Goal: Task Accomplishment & Management: Manage account settings

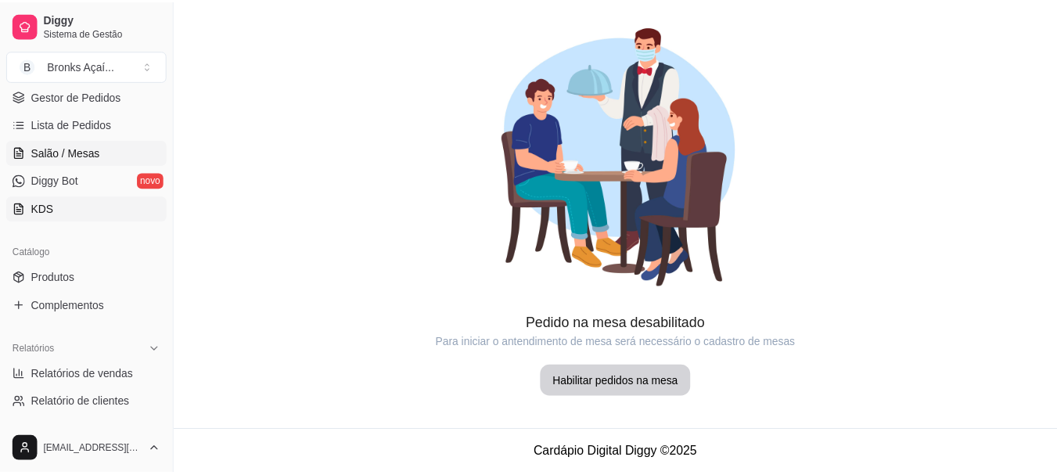
scroll to position [313, 0]
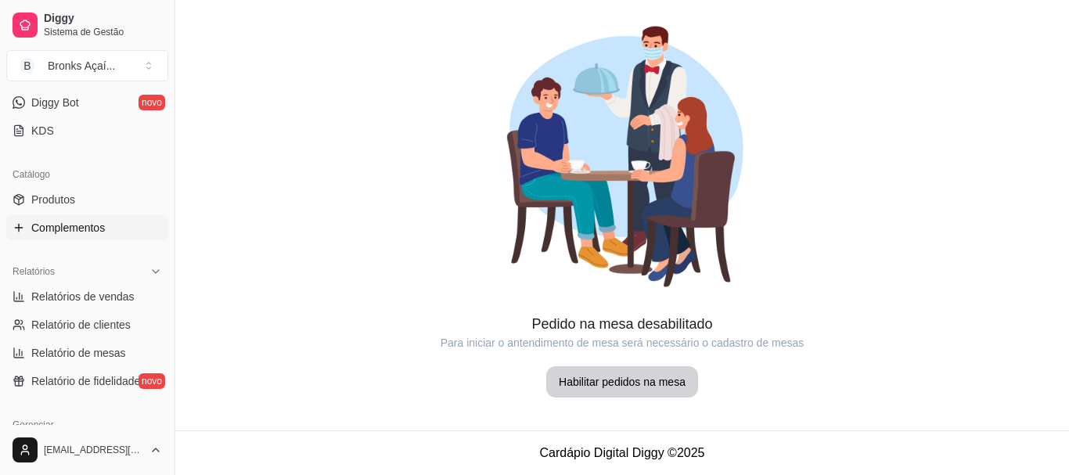
click at [47, 221] on span "Complementos" at bounding box center [68, 228] width 74 height 16
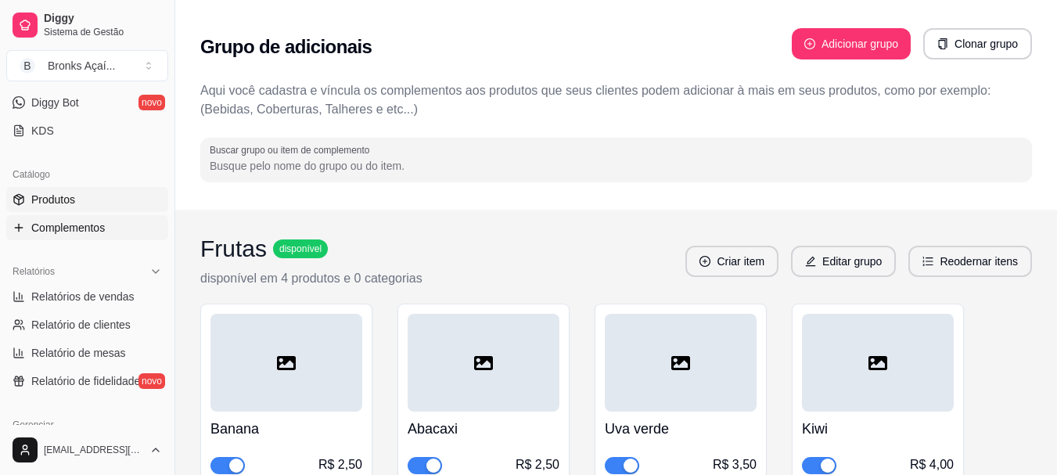
click at [50, 199] on span "Produtos" at bounding box center [53, 200] width 44 height 16
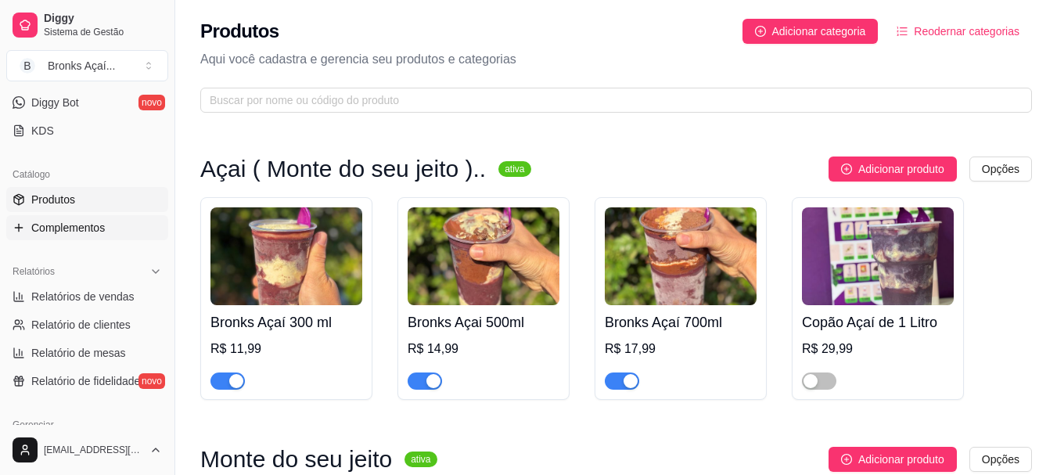
click at [52, 225] on span "Complementos" at bounding box center [68, 228] width 74 height 16
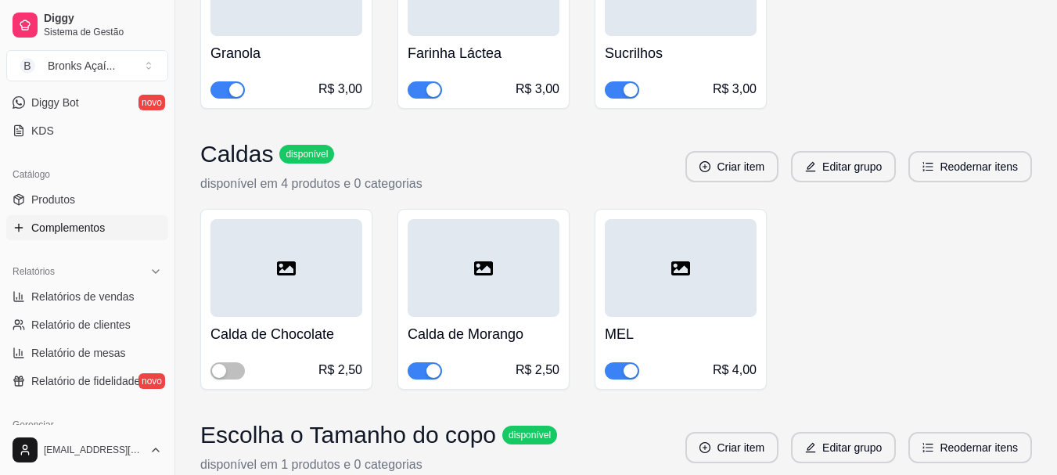
scroll to position [2426, 0]
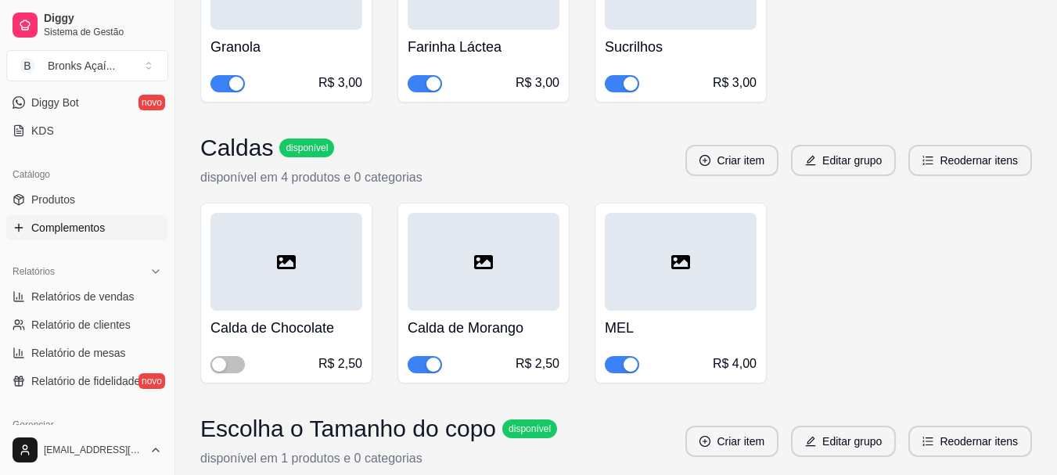
click at [630, 82] on div "button" at bounding box center [631, 84] width 14 height 14
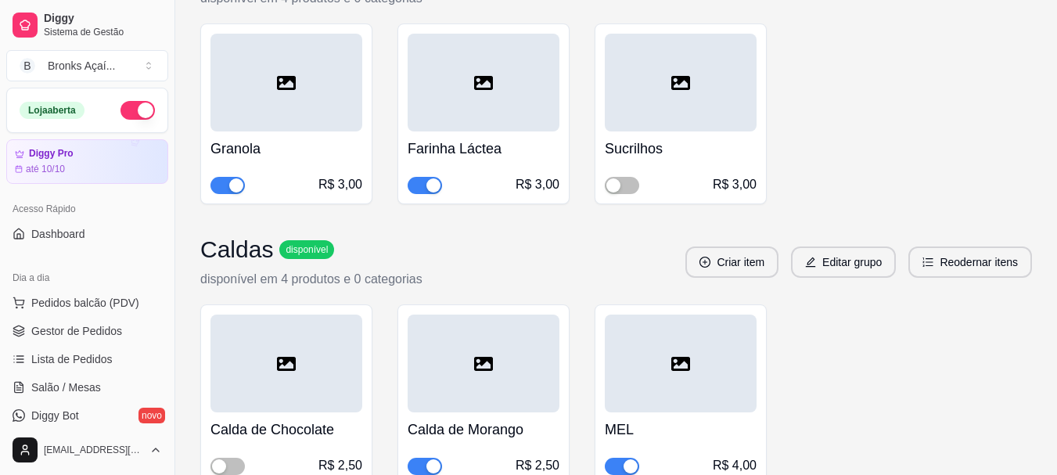
scroll to position [1810, 0]
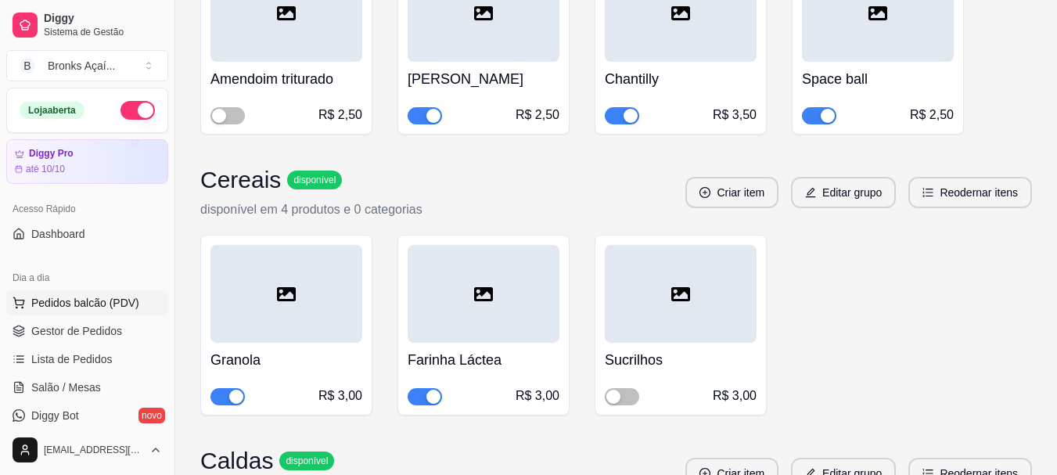
click at [92, 300] on span "Pedidos balcão (PDV)" at bounding box center [85, 303] width 108 height 16
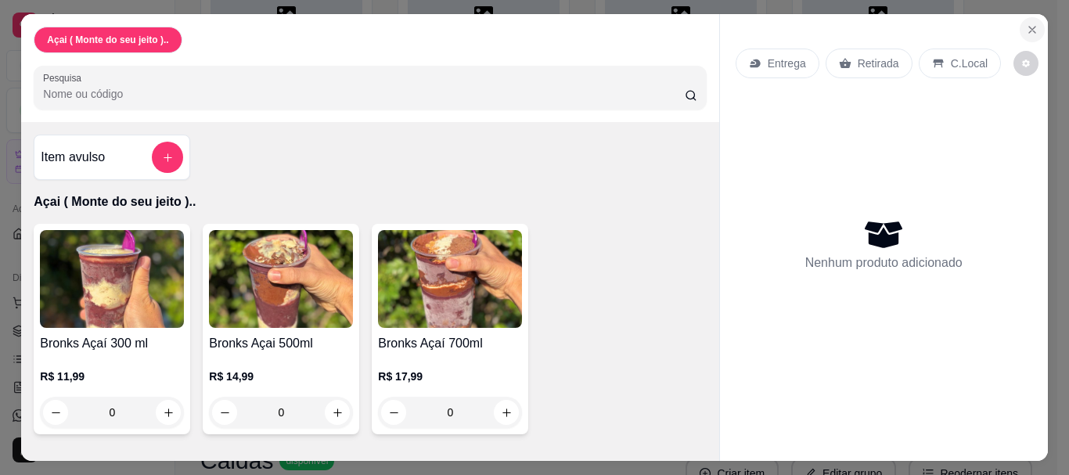
click at [1029, 27] on icon "Close" at bounding box center [1032, 30] width 6 height 6
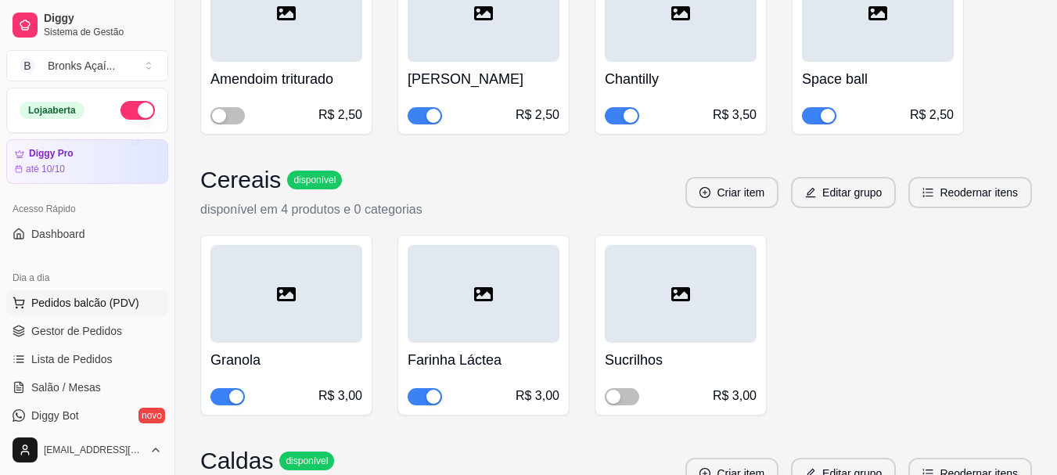
click at [77, 302] on span "Pedidos balcão (PDV)" at bounding box center [85, 303] width 108 height 16
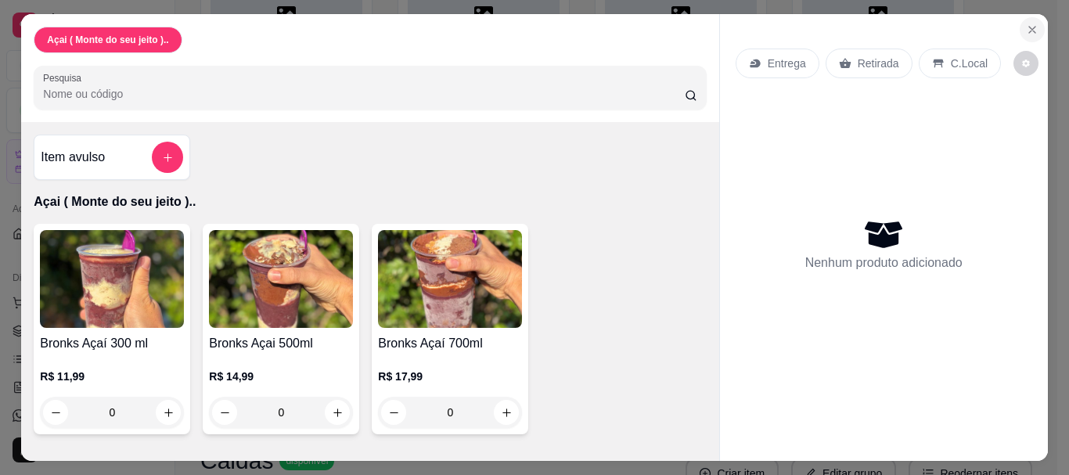
click at [1030, 31] on button "Close" at bounding box center [1032, 29] width 25 height 25
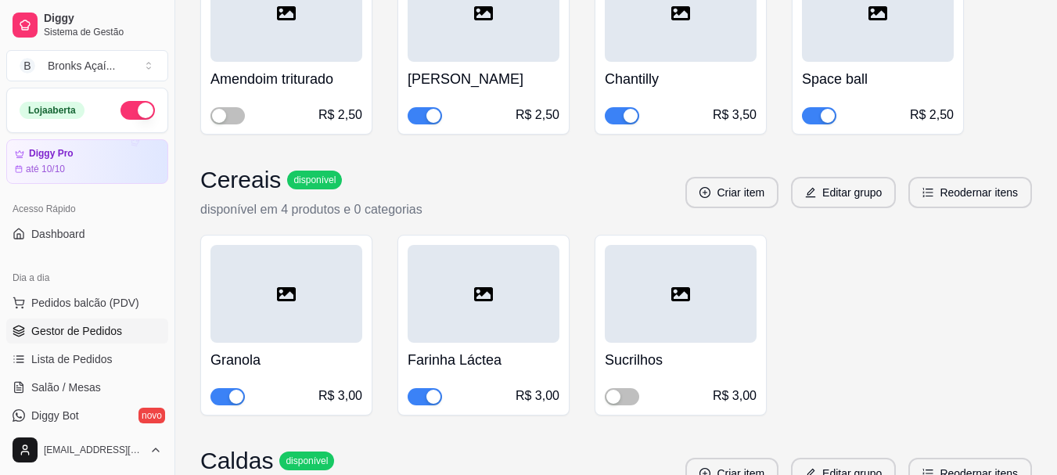
click at [78, 335] on span "Gestor de Pedidos" at bounding box center [76, 331] width 91 height 16
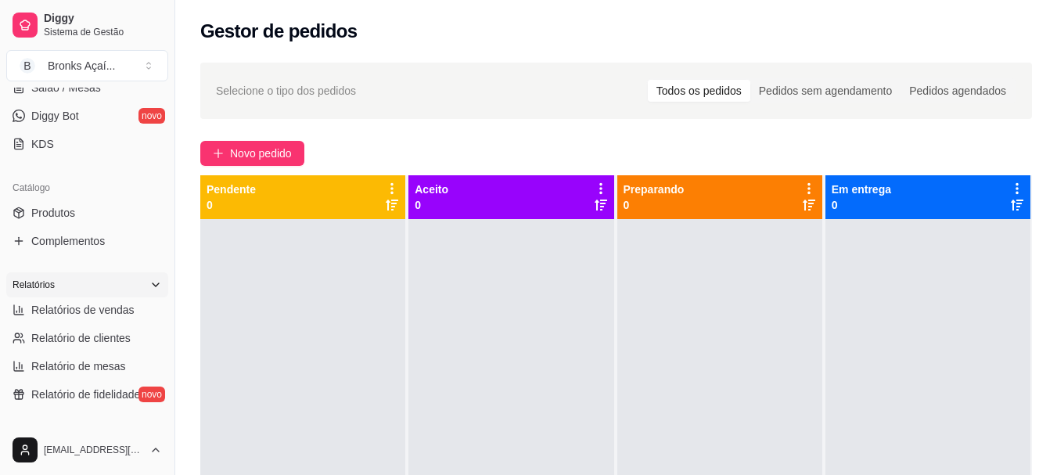
scroll to position [313, 0]
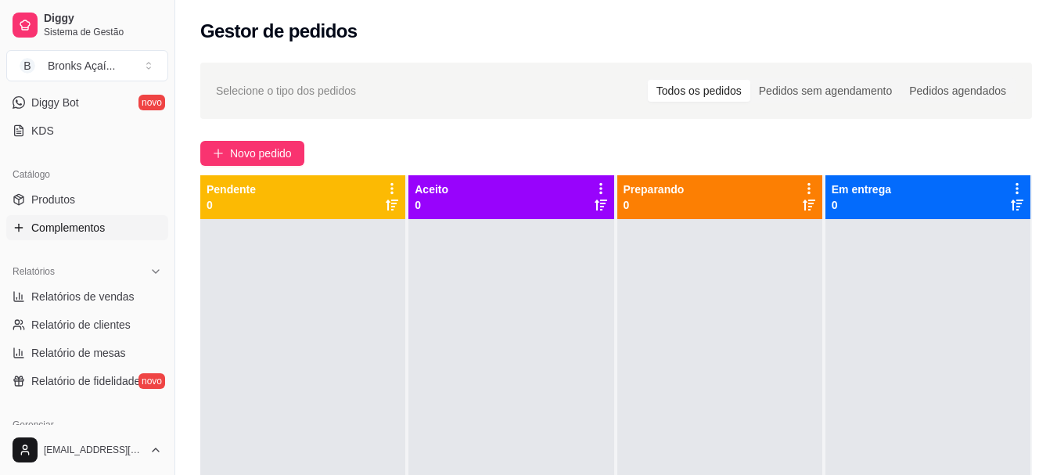
click at [111, 227] on link "Complementos" at bounding box center [87, 227] width 162 height 25
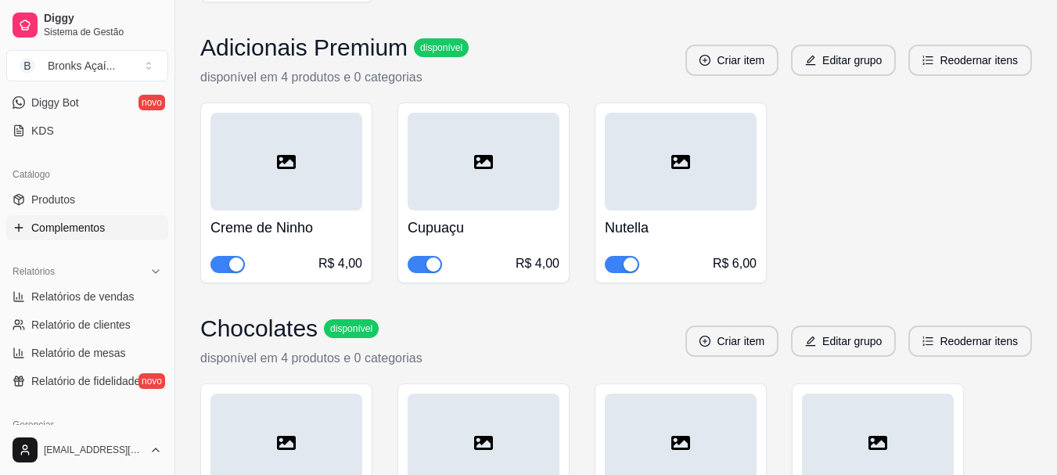
scroll to position [704, 0]
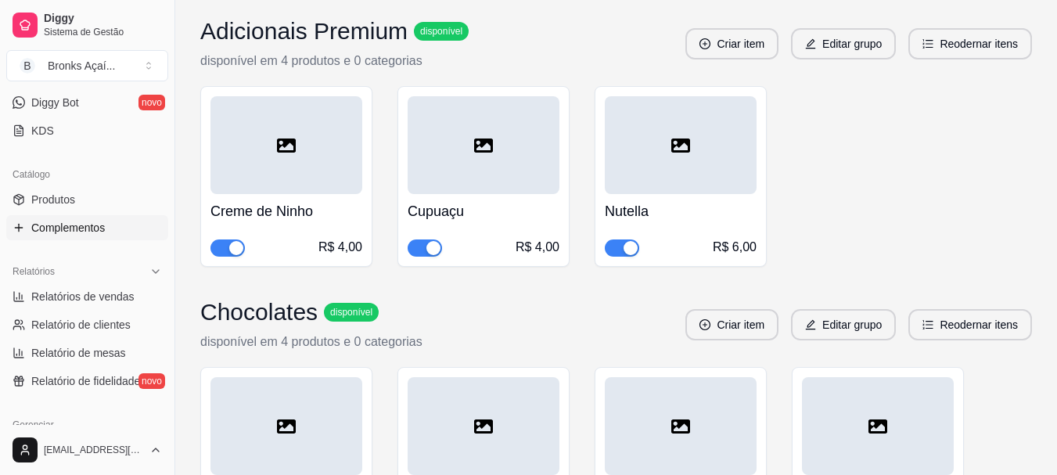
click at [422, 252] on span "button" at bounding box center [425, 247] width 34 height 17
click at [218, 251] on span "button" at bounding box center [227, 247] width 34 height 17
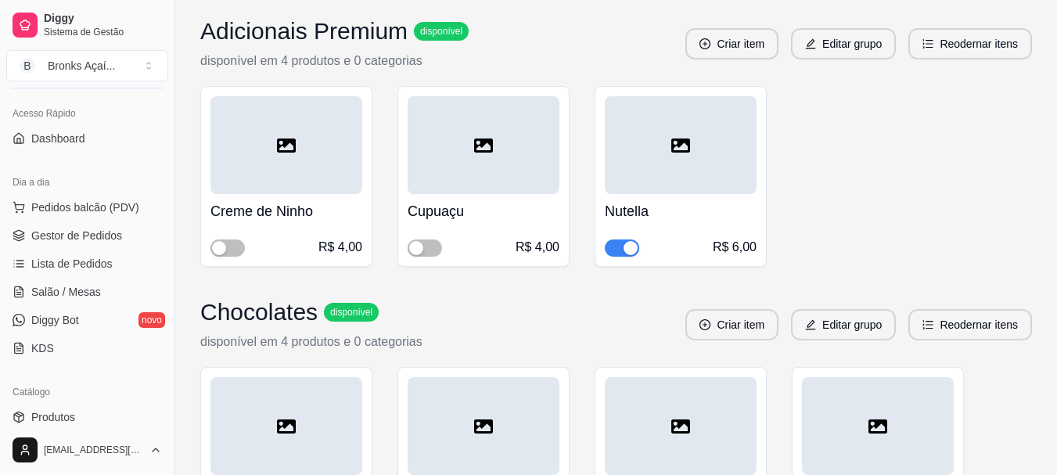
scroll to position [78, 0]
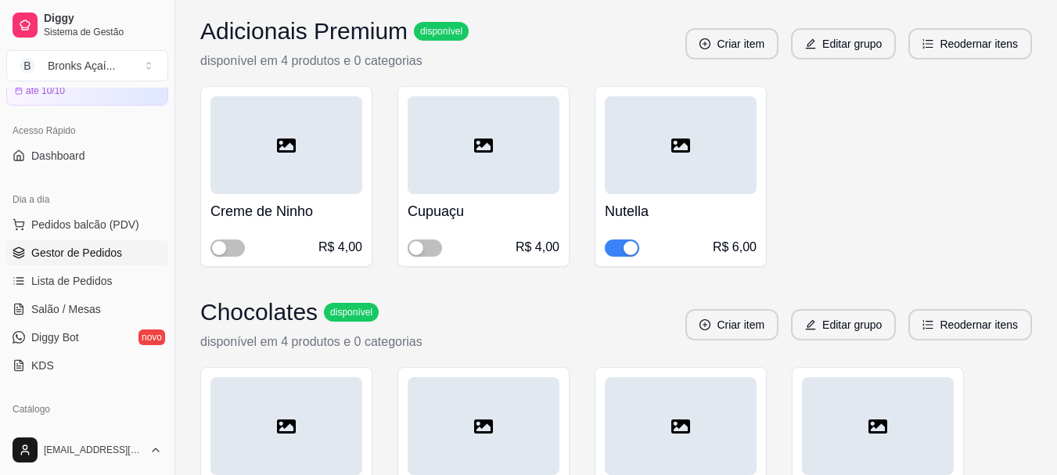
click at [95, 261] on link "Gestor de Pedidos" at bounding box center [87, 252] width 162 height 25
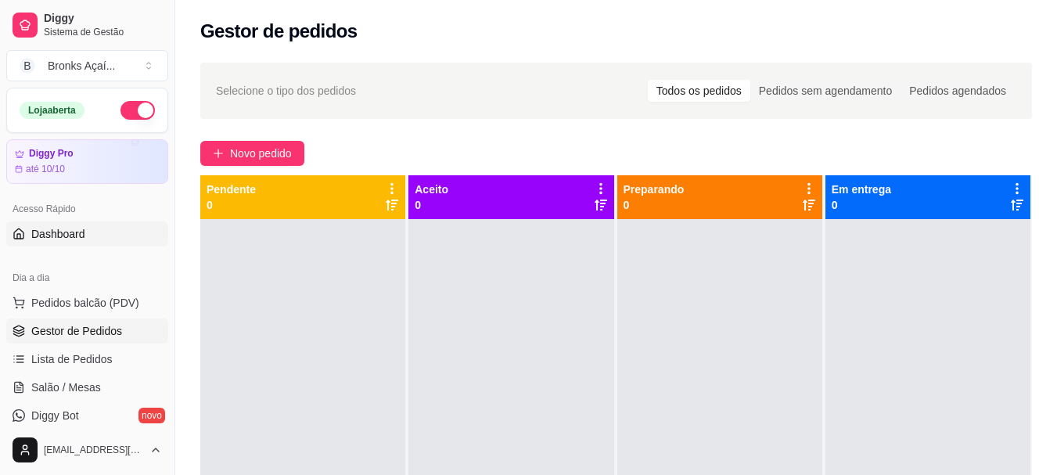
click at [81, 243] on link "Dashboard" at bounding box center [87, 233] width 162 height 25
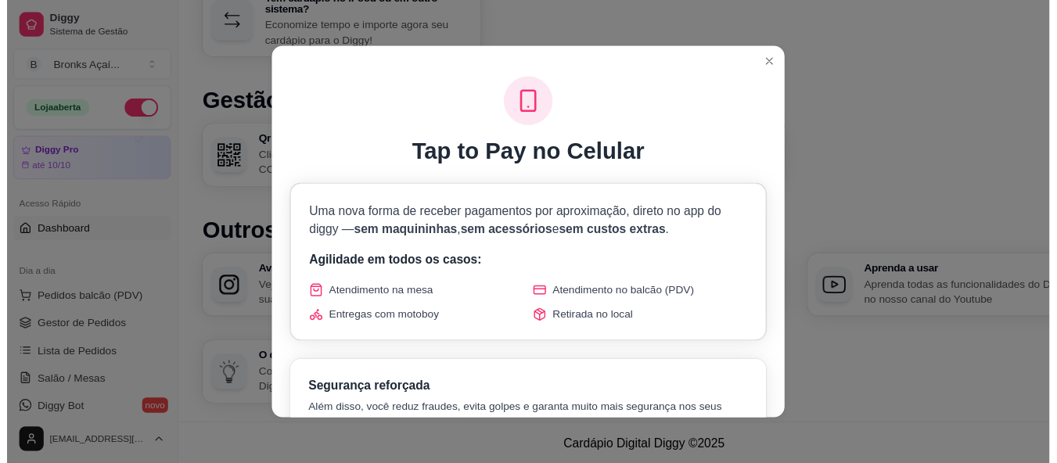
scroll to position [930, 0]
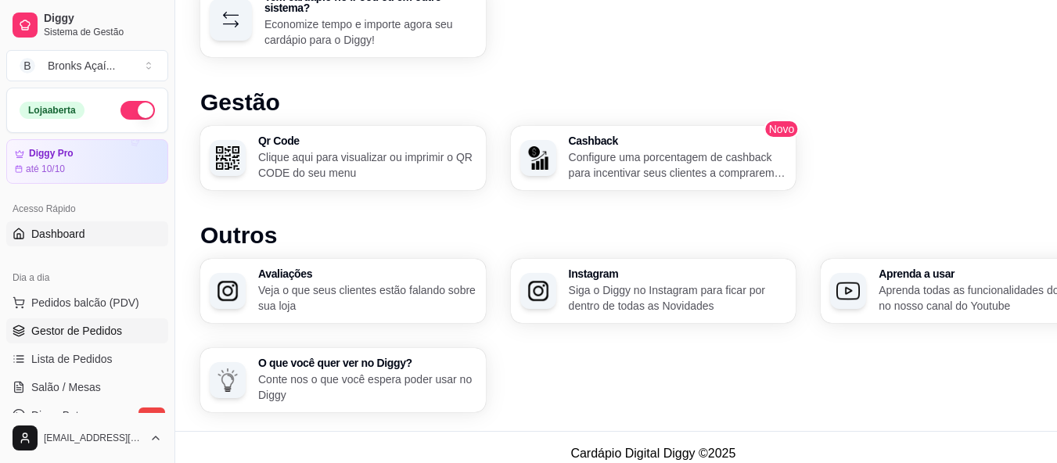
click at [81, 326] on span "Gestor de Pedidos" at bounding box center [76, 331] width 91 height 16
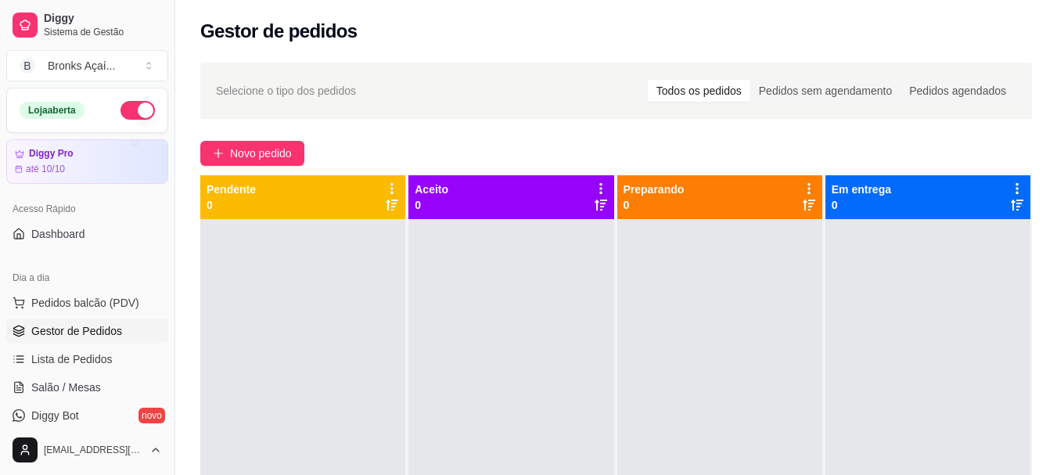
click at [128, 110] on button "button" at bounding box center [137, 110] width 34 height 19
